Goal: Find contact information: Find contact information

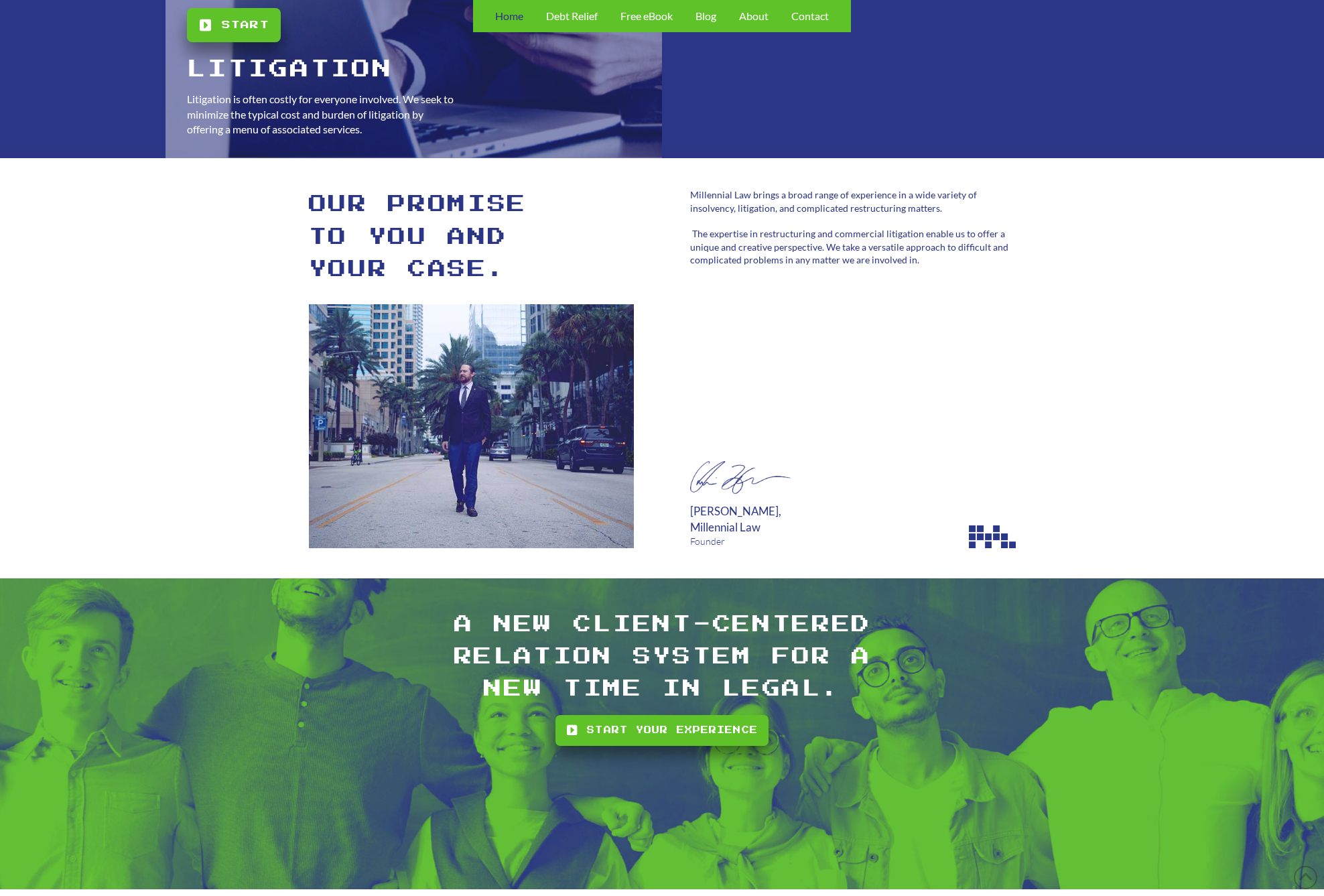
scroll to position [3666, 0]
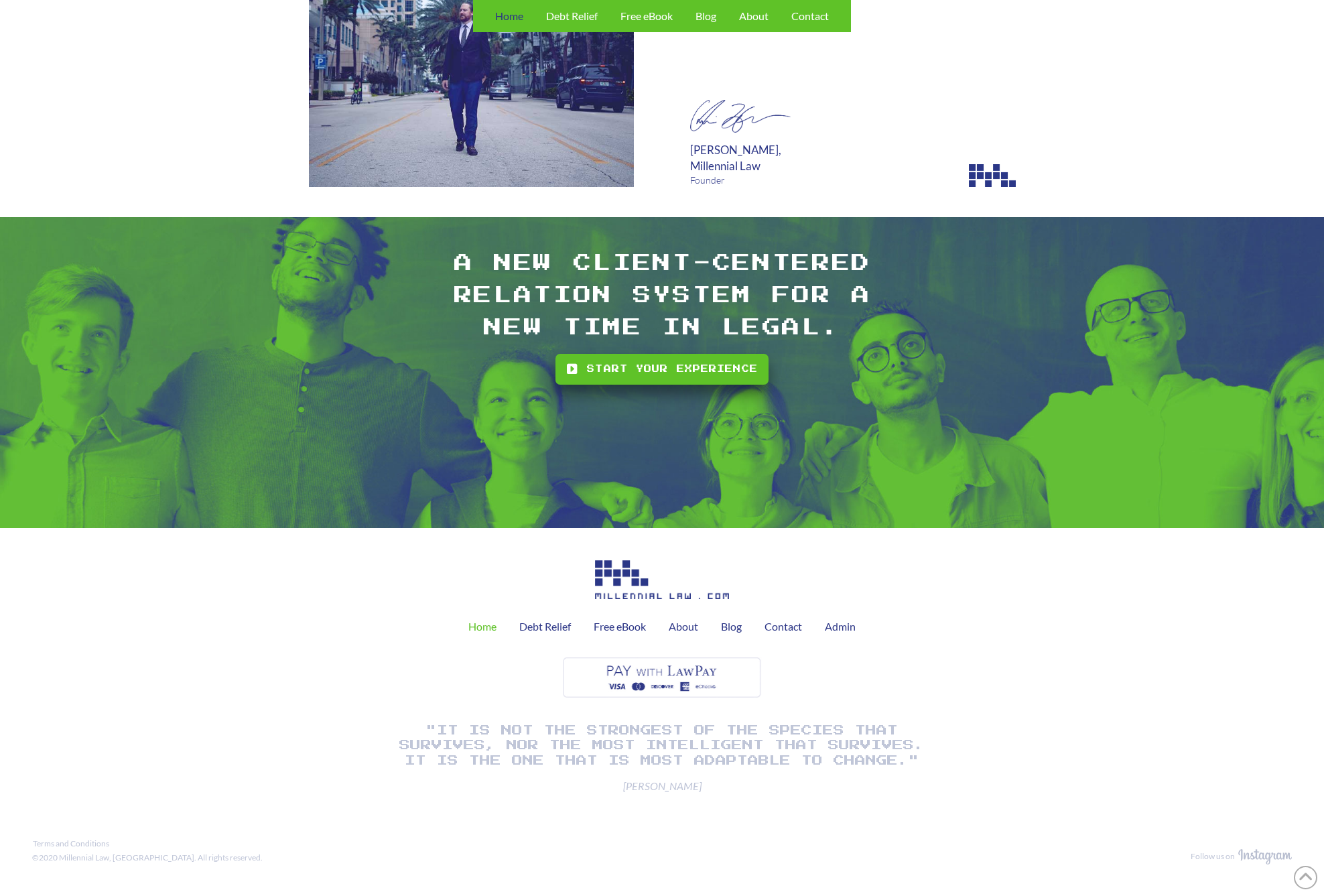
click at [95, 553] on div "Home Debt Relief Free eBook About Blog Contact Admin "It is not the strongest o…" at bounding box center [662, 677] width 1260 height 277
click at [790, 626] on span "Contact" at bounding box center [783, 626] width 37 height 11
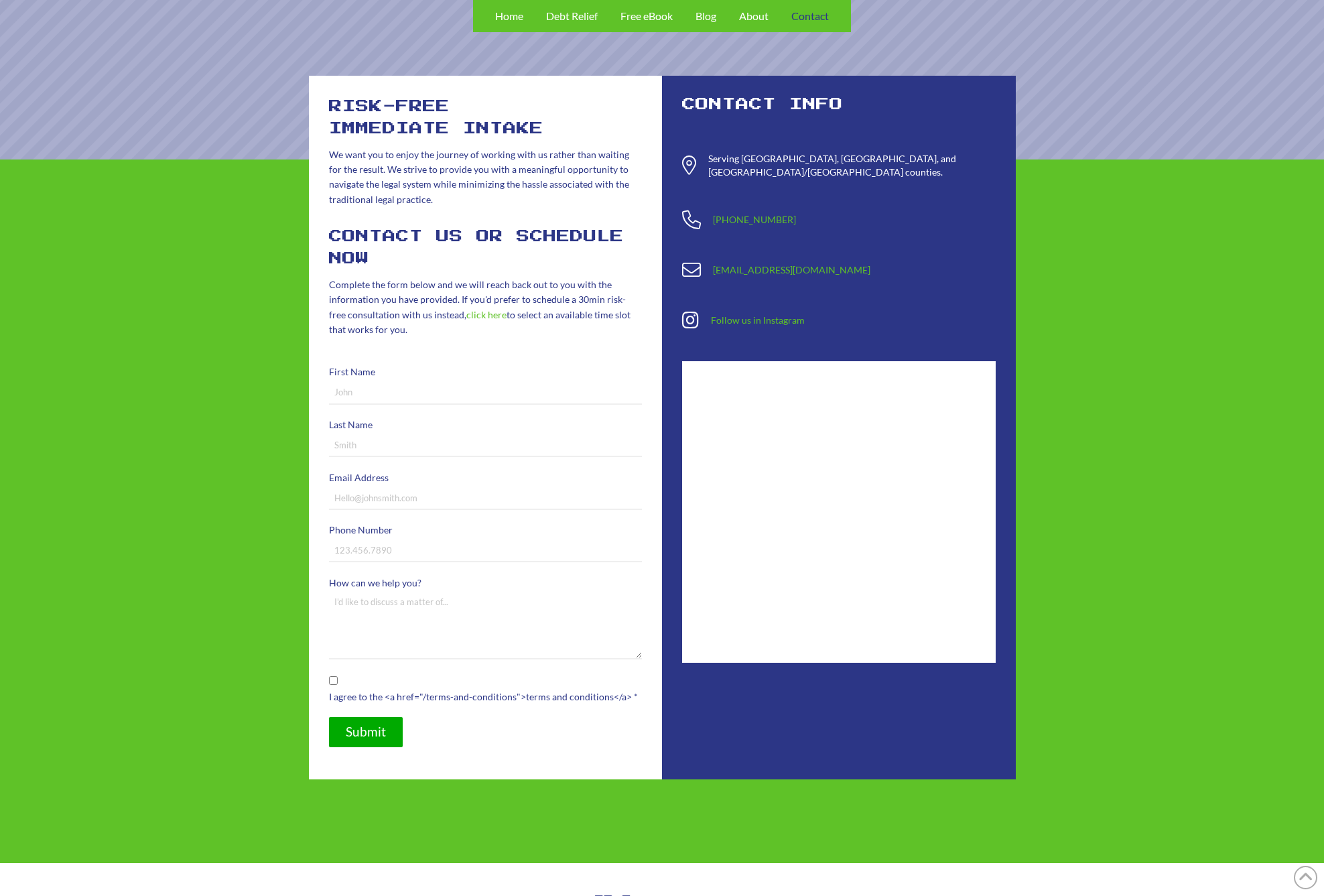
scroll to position [39, 0]
